Goal: Information Seeking & Learning: Learn about a topic

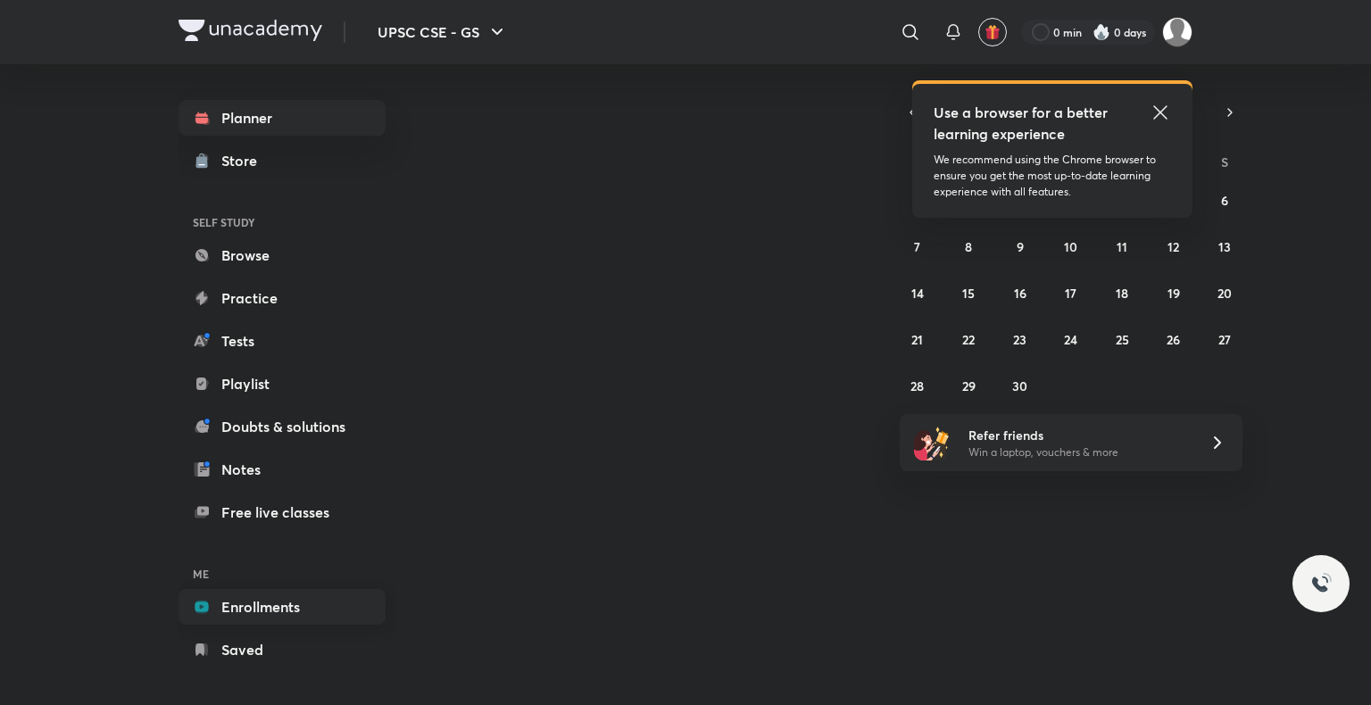
click at [312, 595] on link "Enrollments" at bounding box center [282, 607] width 207 height 36
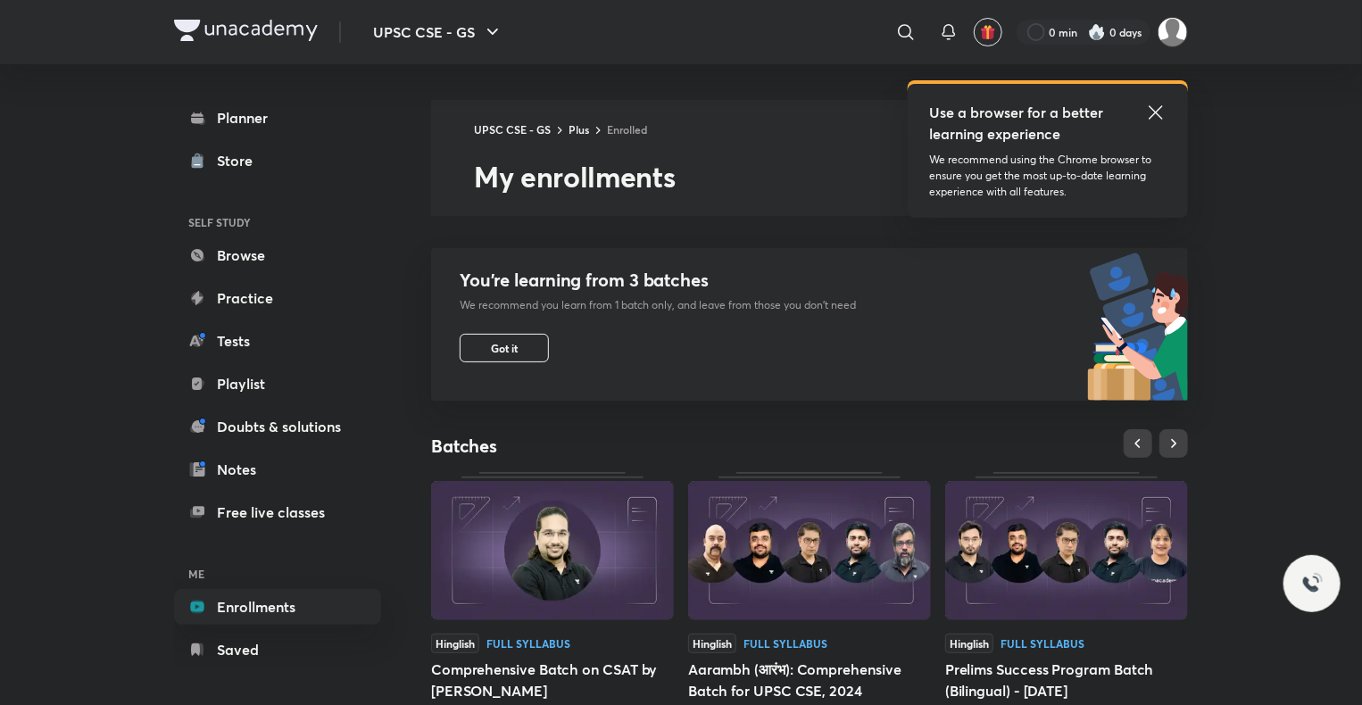
click at [1150, 109] on icon at bounding box center [1155, 112] width 21 height 21
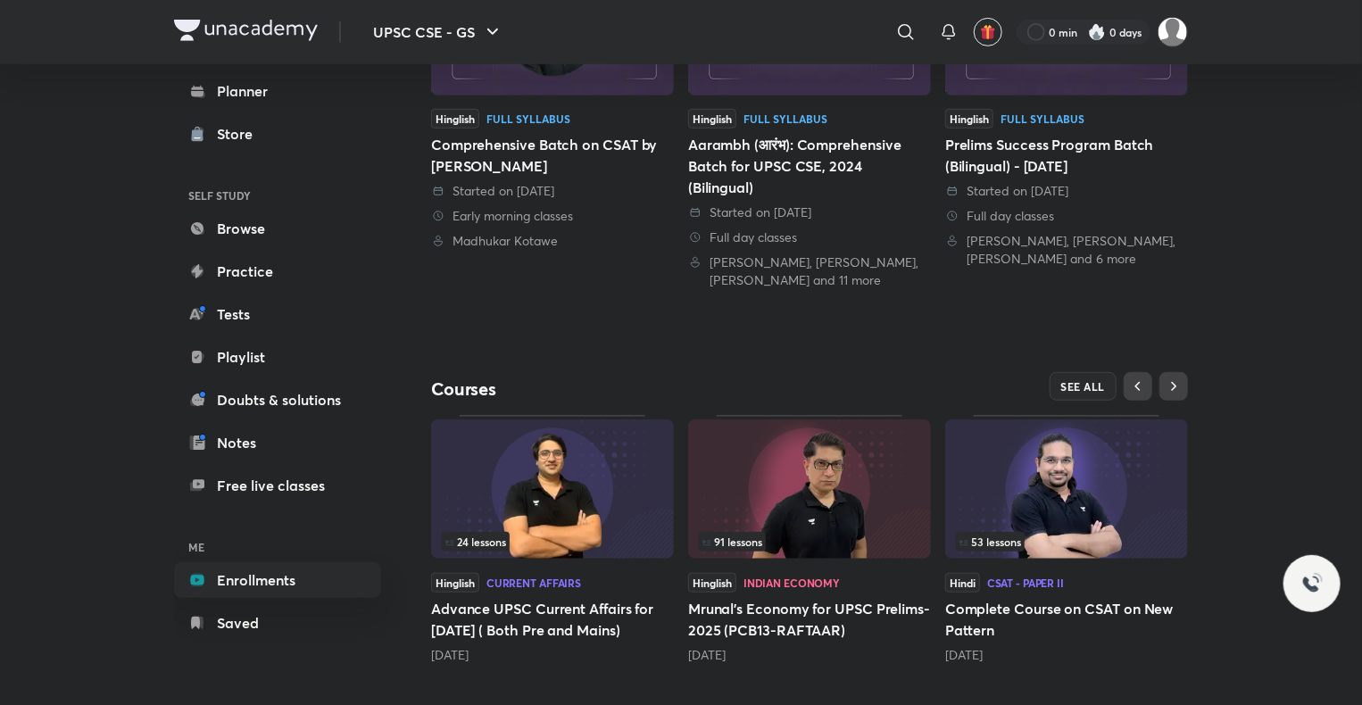
scroll to position [543, 0]
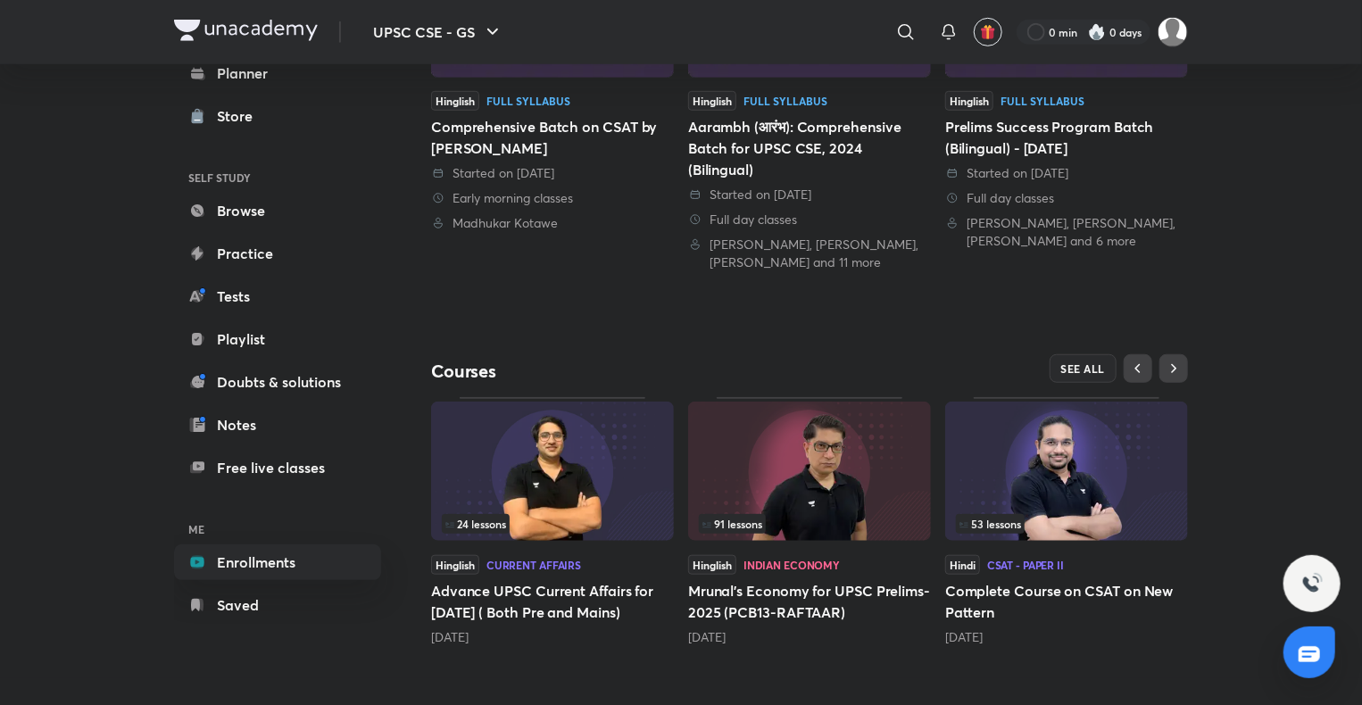
click at [1056, 414] on img at bounding box center [1066, 471] width 243 height 139
click at [1056, 429] on img at bounding box center [1066, 471] width 243 height 139
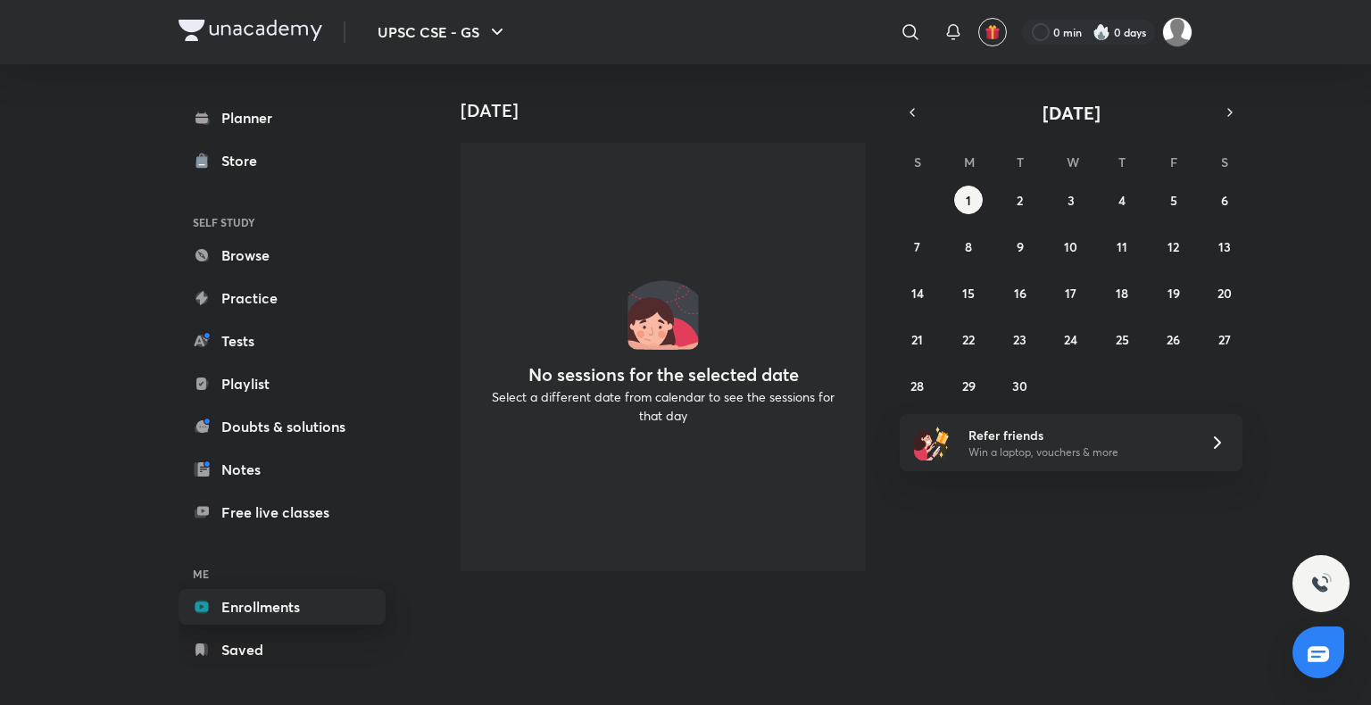
click at [288, 603] on link "Enrollments" at bounding box center [282, 607] width 207 height 36
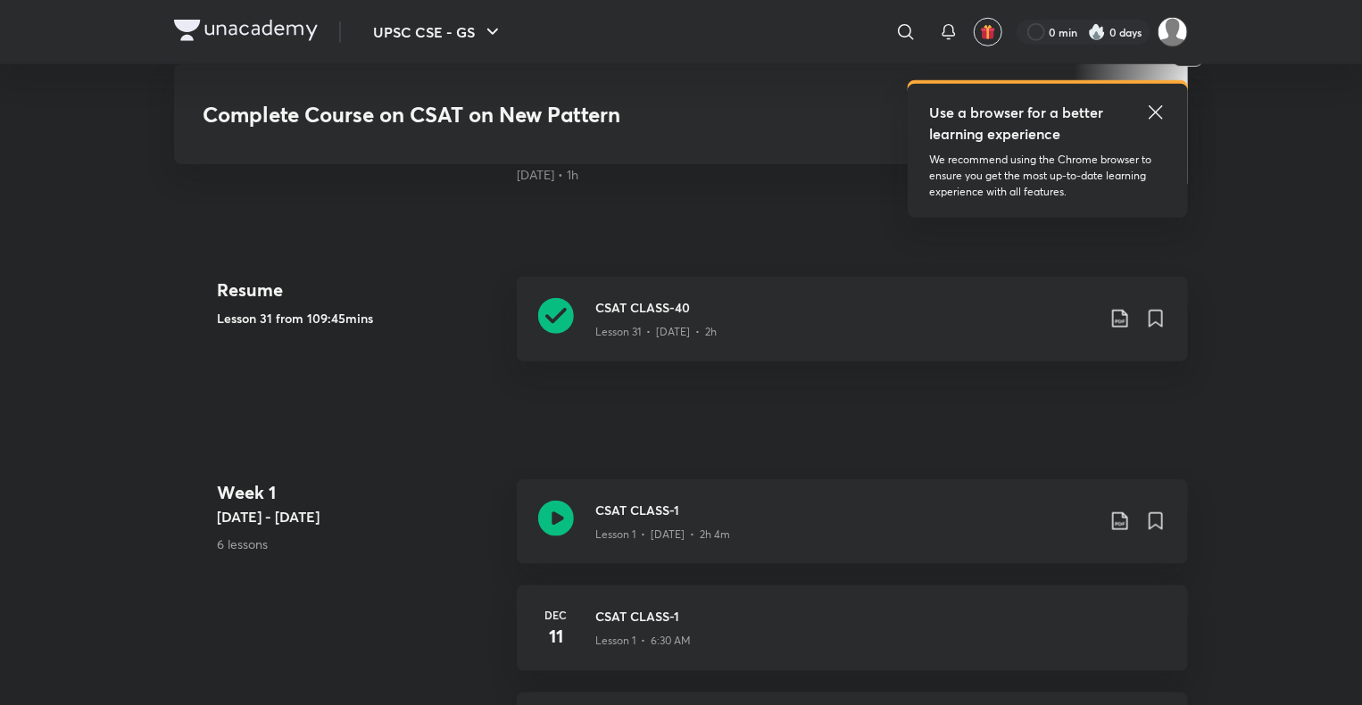
scroll to position [736, 0]
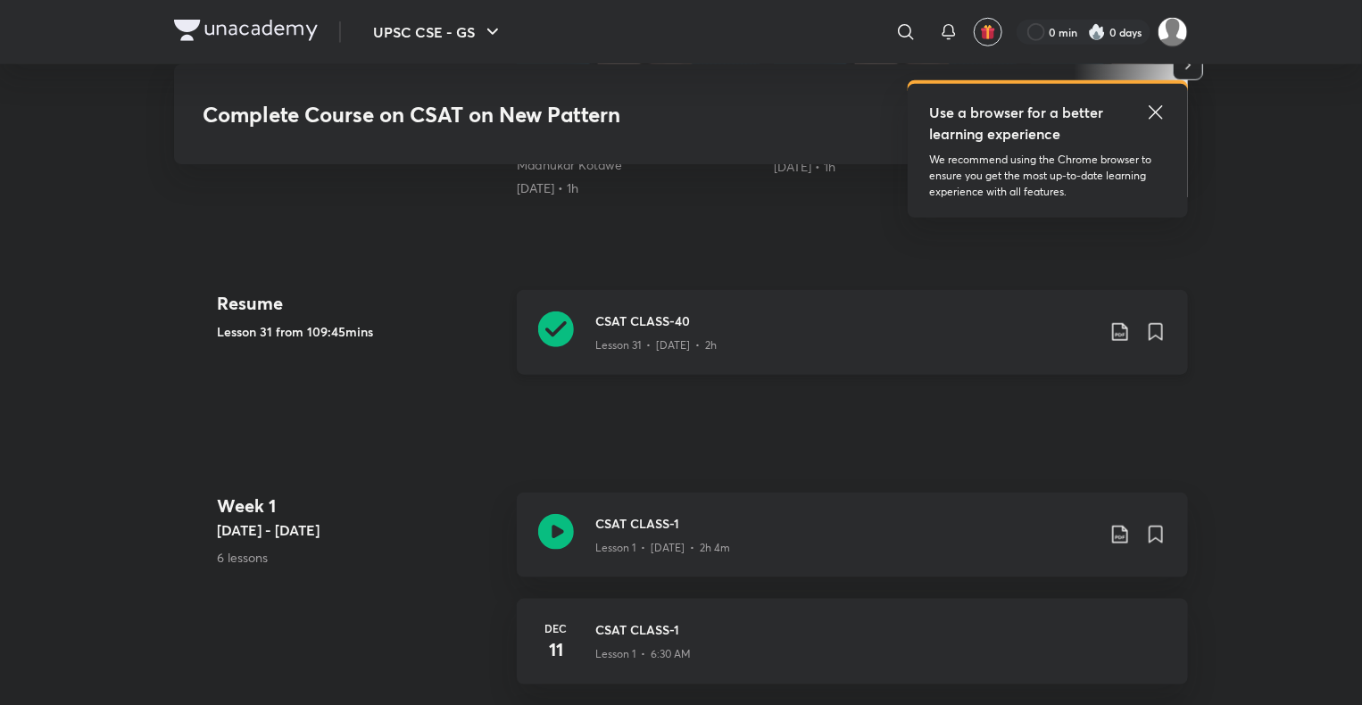
click at [775, 352] on div "Lesson 31 • [DATE] • 2h" at bounding box center [845, 341] width 500 height 23
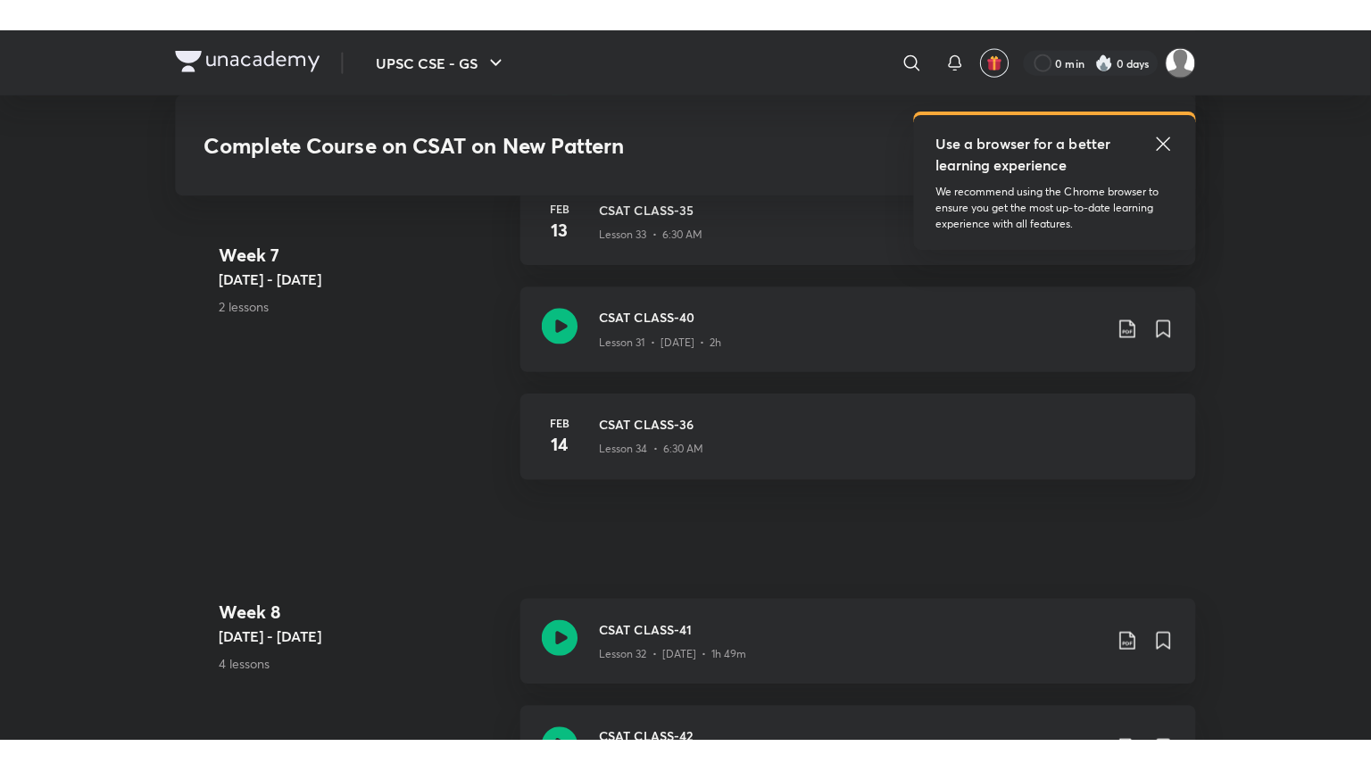
scroll to position [5609, 0]
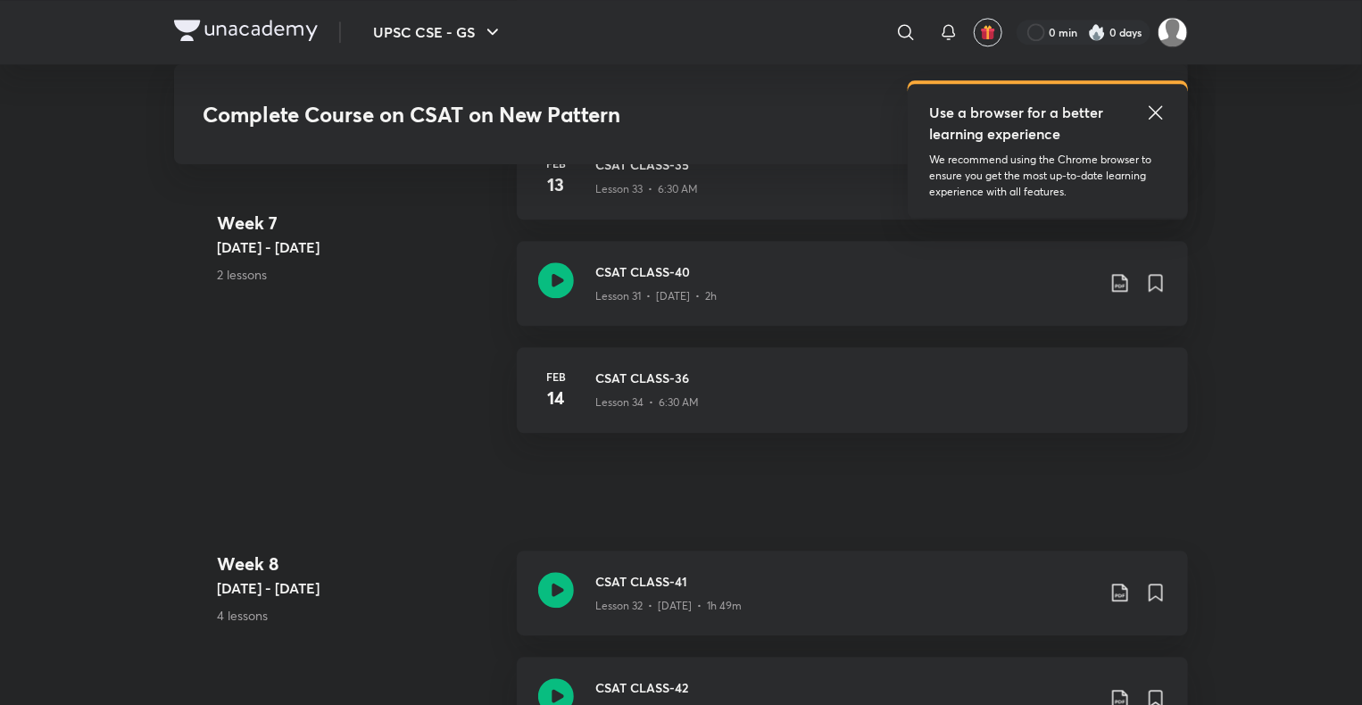
click at [644, 600] on p "Lesson 32 • [DATE] • 1h 49m" at bounding box center [668, 606] width 146 height 16
